Goal: Task Accomplishment & Management: Manage account settings

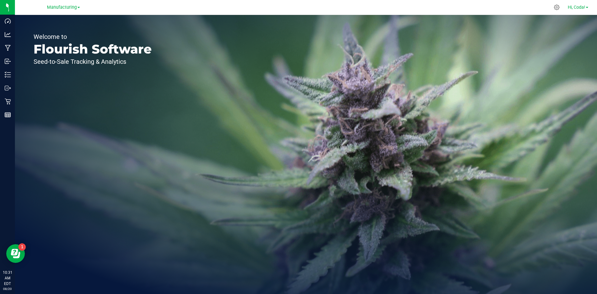
click at [575, 8] on span "Hi, Coda!" at bounding box center [576, 7] width 17 height 5
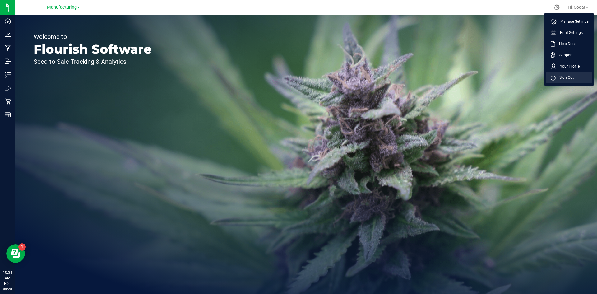
click at [571, 74] on li "Sign Out" at bounding box center [569, 77] width 47 height 11
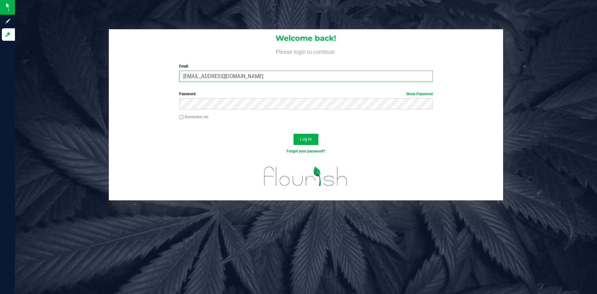
click at [273, 77] on input "[EMAIL_ADDRESS][DOMAIN_NAME]" at bounding box center [305, 76] width 253 height 11
type input "[EMAIL_ADDRESS][DOMAIN_NAME]"
click at [178, 116] on div "Remember me" at bounding box center [305, 117] width 263 height 7
click at [180, 117] on input "Remember me" at bounding box center [181, 117] width 4 height 4
checkbox input "true"
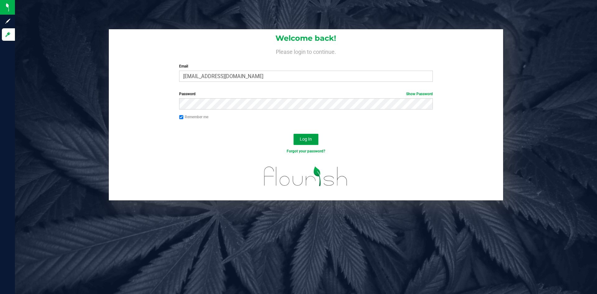
click at [304, 143] on button "Log In" at bounding box center [305, 139] width 25 height 11
